Goal: Register for event/course

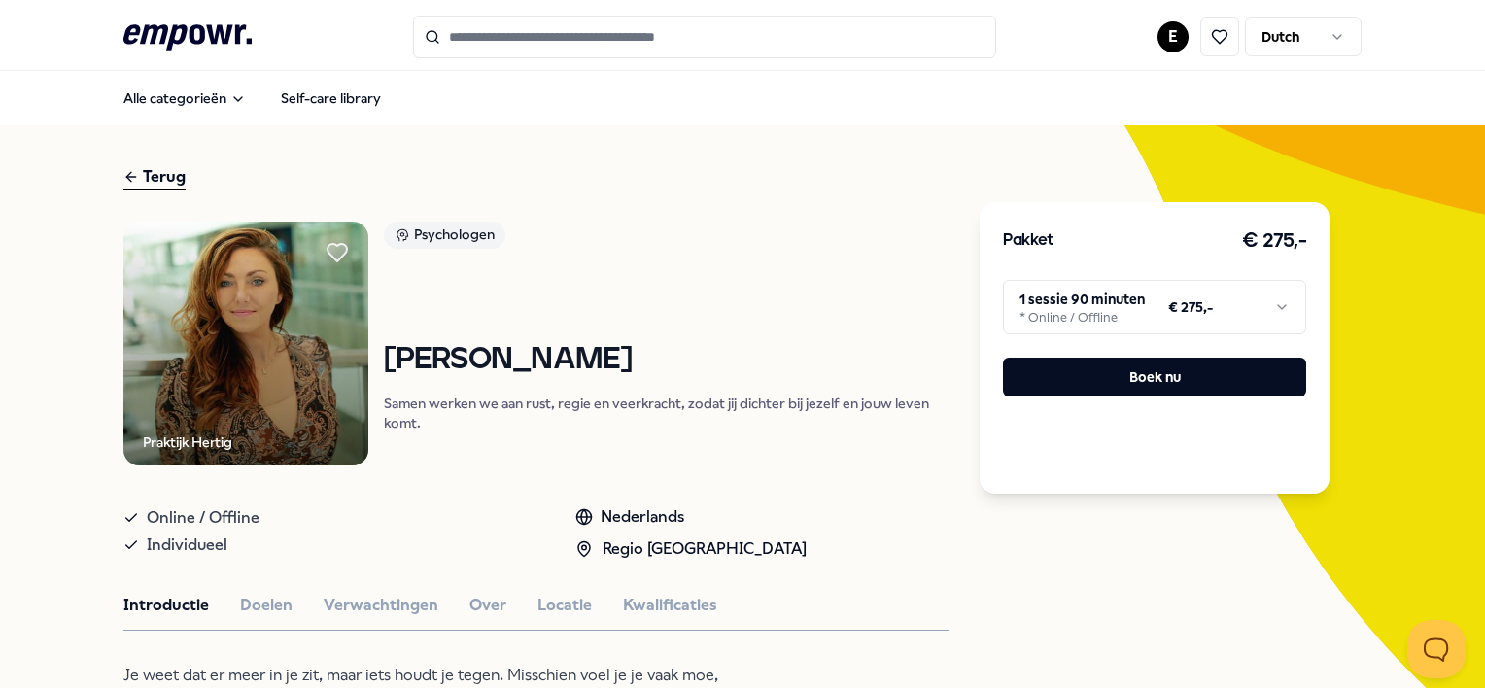
click at [189, 23] on icon ".empowr-logo_svg__cls-1{fill:#03032f}" at bounding box center [187, 37] width 128 height 36
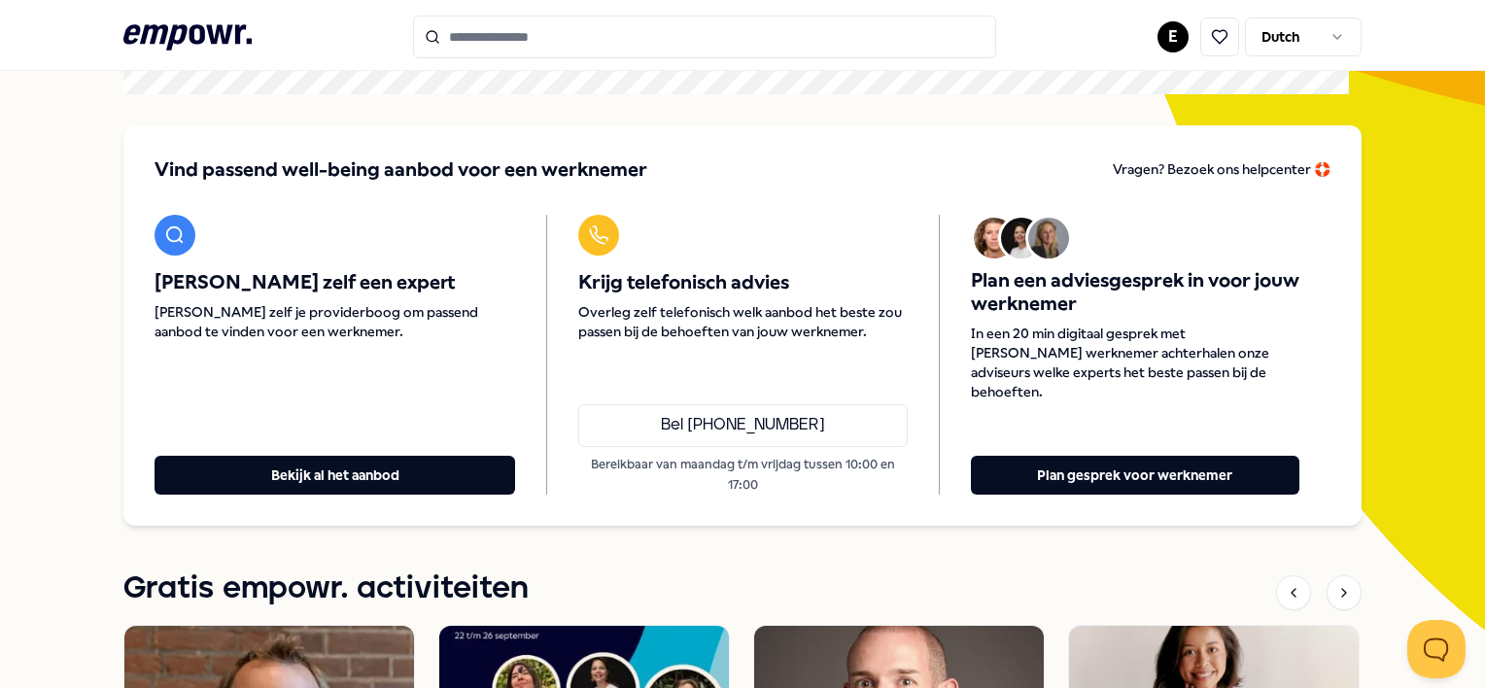
scroll to position [186, 0]
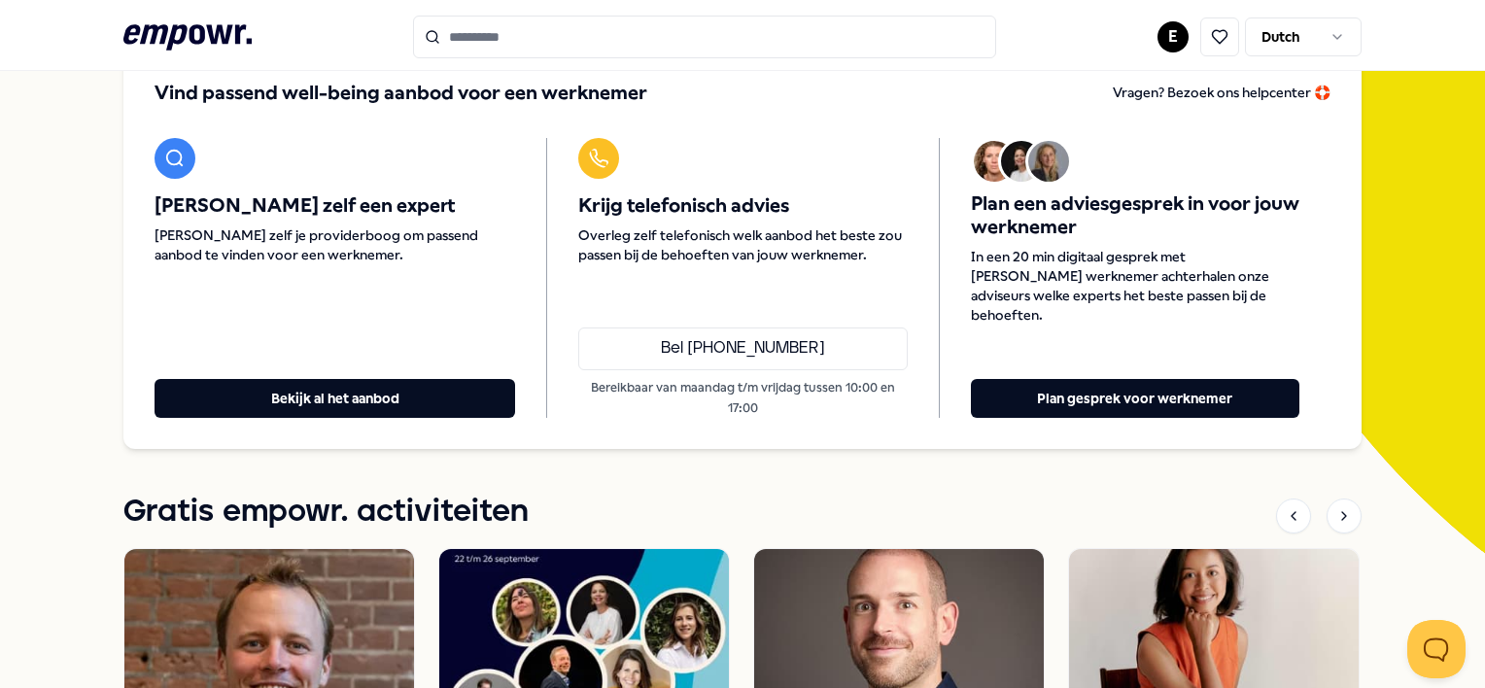
drag, startPoint x: 1466, startPoint y: 136, endPoint x: 1465, endPoint y: 162, distance: 26.3
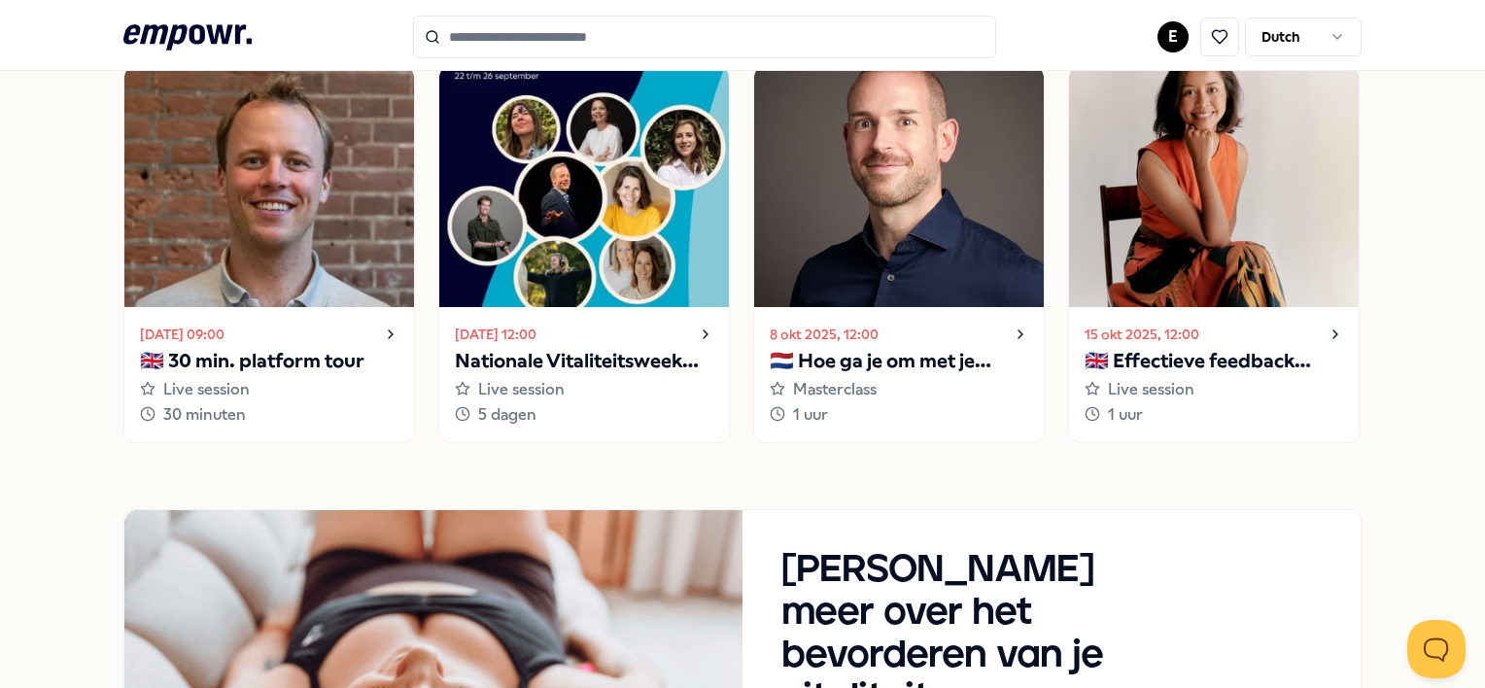
scroll to position [639, 0]
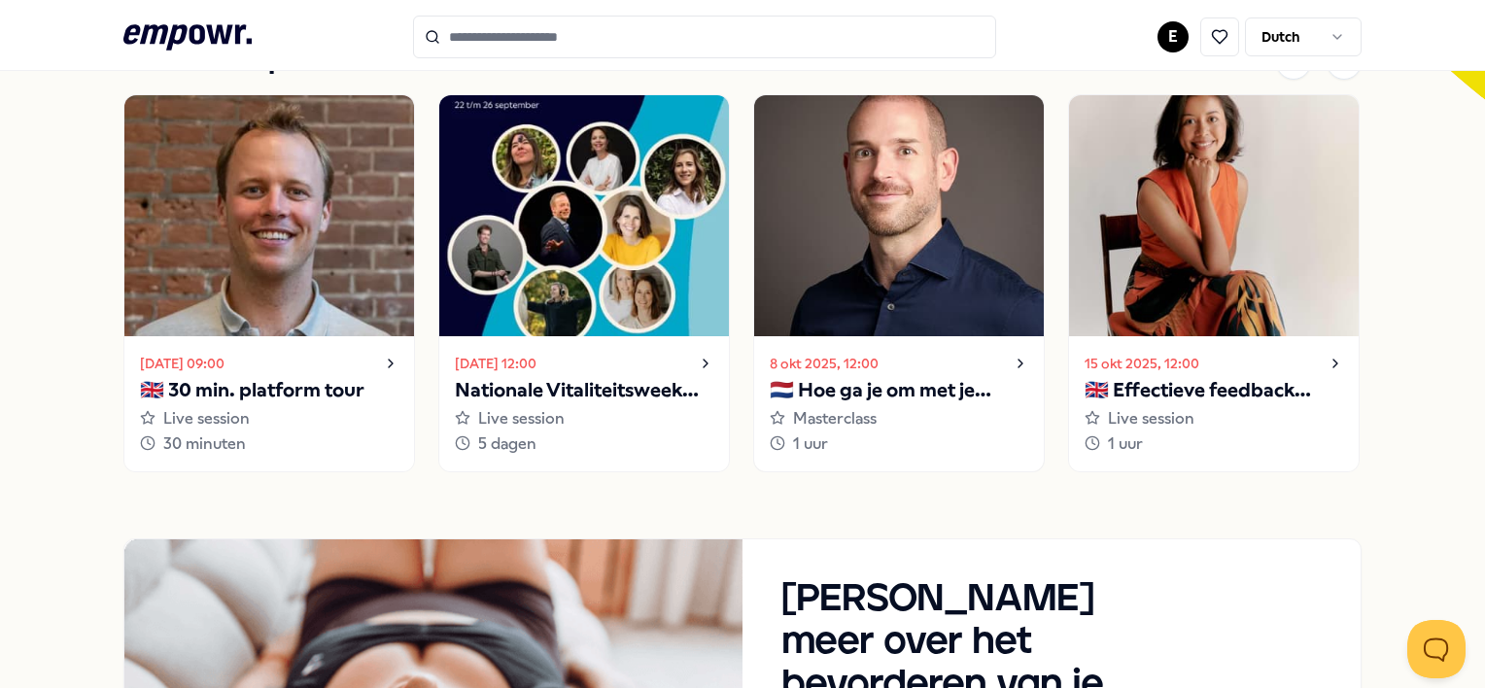
click at [881, 375] on p "🇳🇱 Hoe ga je om met je innerlijke criticus?" at bounding box center [899, 390] width 258 height 31
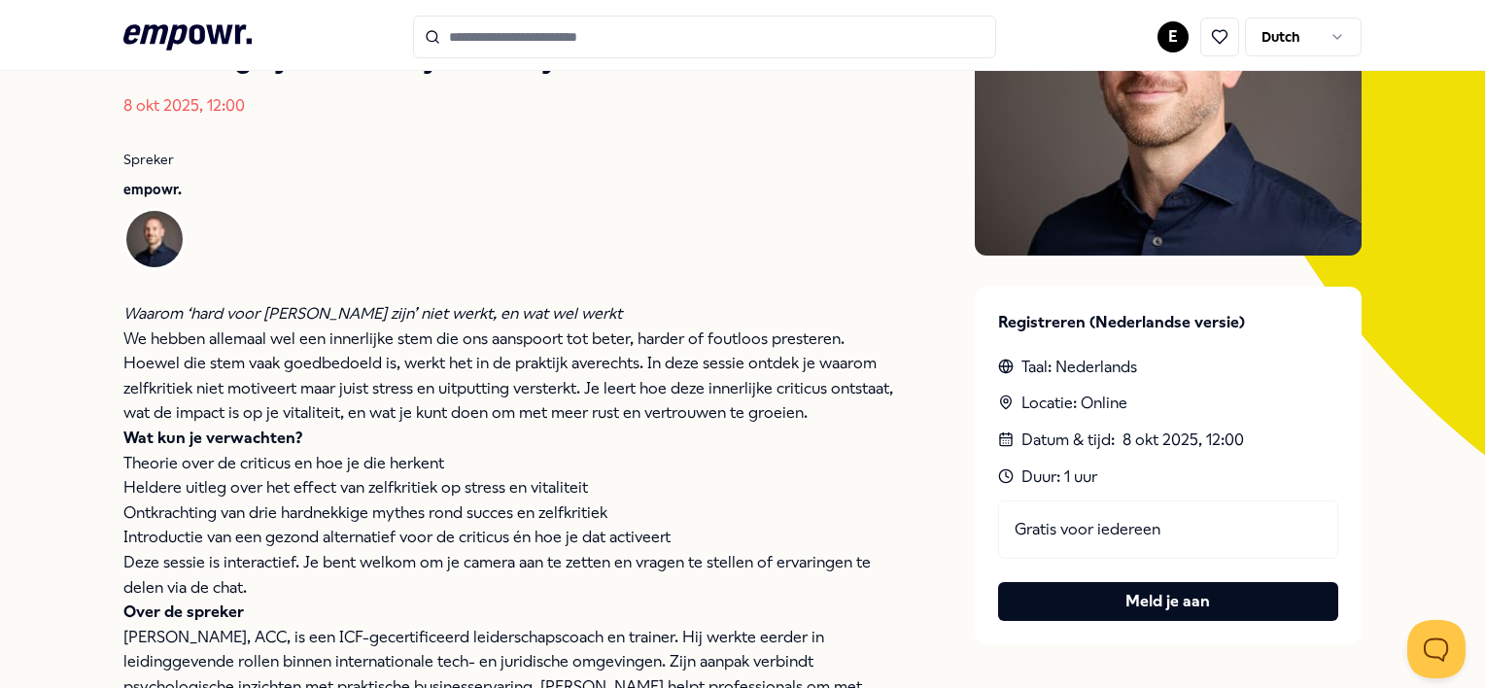
scroll to position [280, 0]
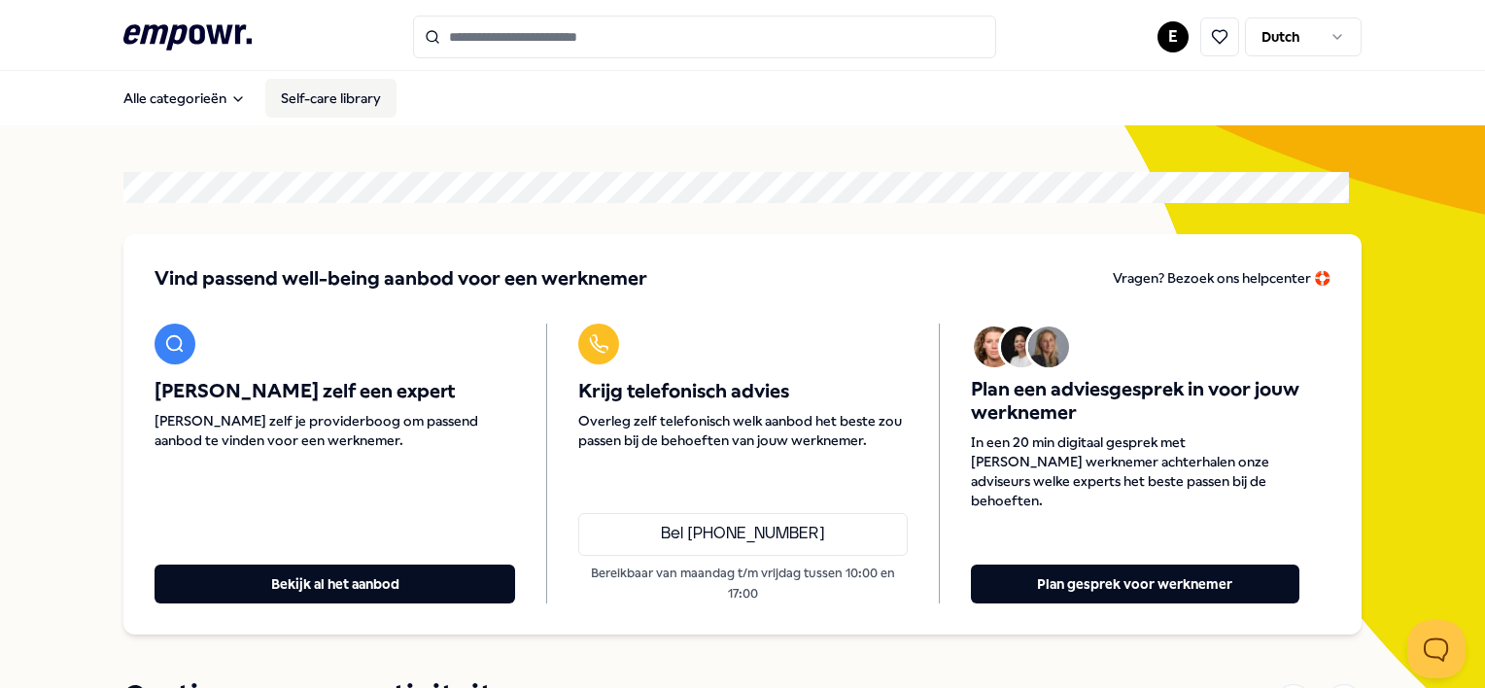
click at [289, 95] on link "Self-care library" at bounding box center [330, 98] width 131 height 39
